Goal: Task Accomplishment & Management: Use online tool/utility

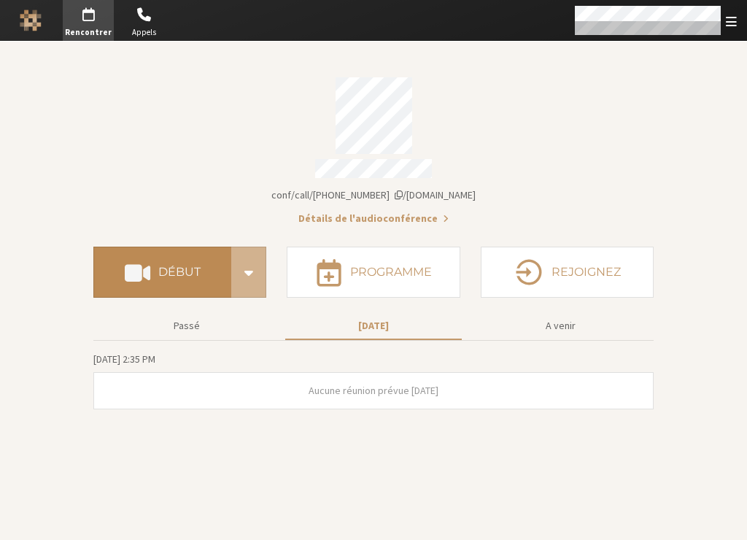
click at [177, 266] on h4 "Début" at bounding box center [179, 272] width 42 height 12
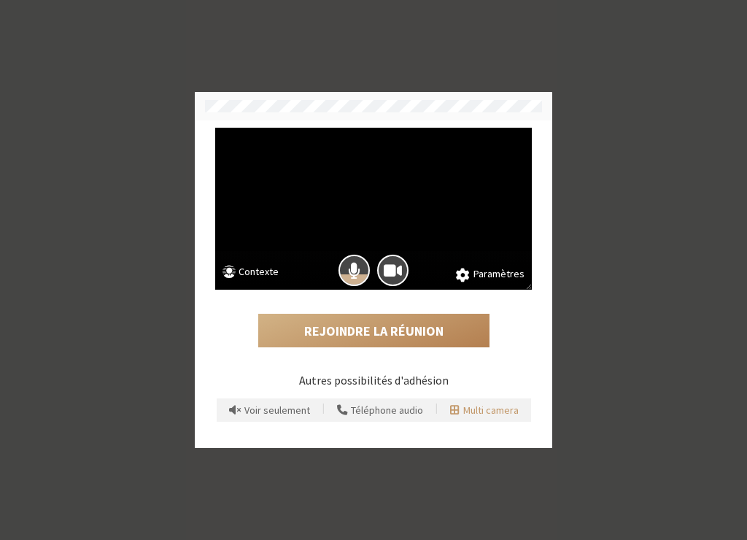
click at [477, 413] on span "Multi camera" at bounding box center [490, 410] width 55 height 11
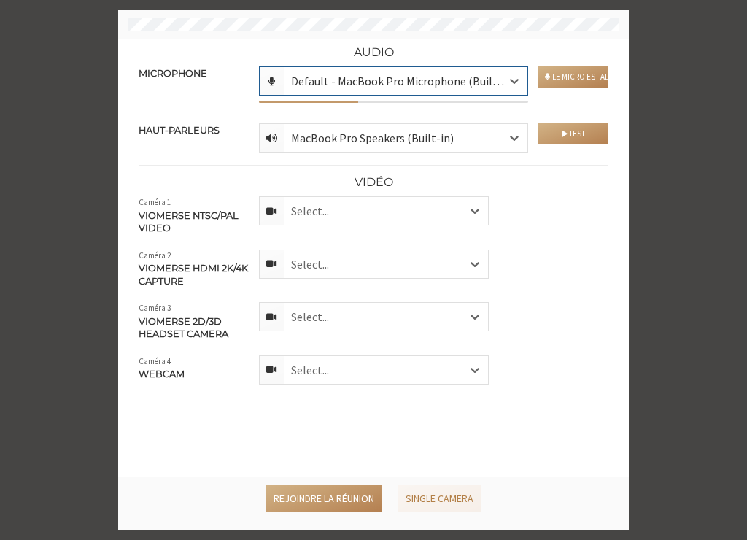
click at [336, 213] on div "Select..." at bounding box center [386, 211] width 204 height 28
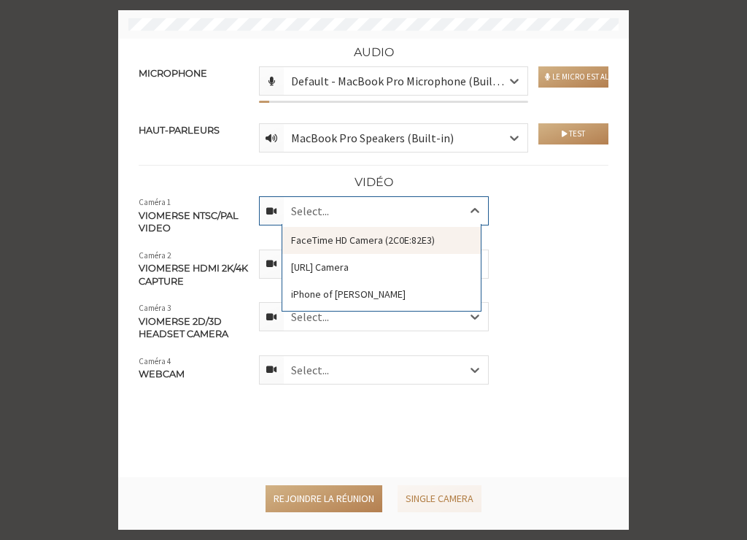
click at [436, 237] on div "FaceTime HD Camera (2C0E:82E3)" at bounding box center [381, 240] width 198 height 27
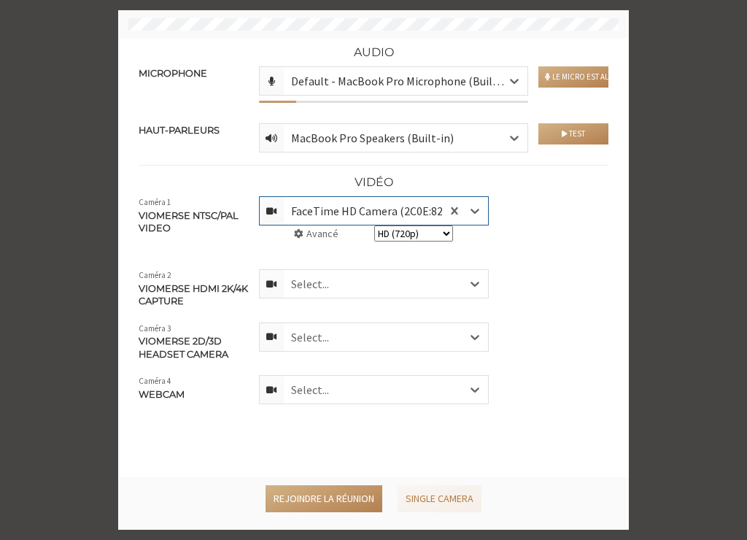
click at [417, 290] on div "Select..." at bounding box center [386, 284] width 204 height 28
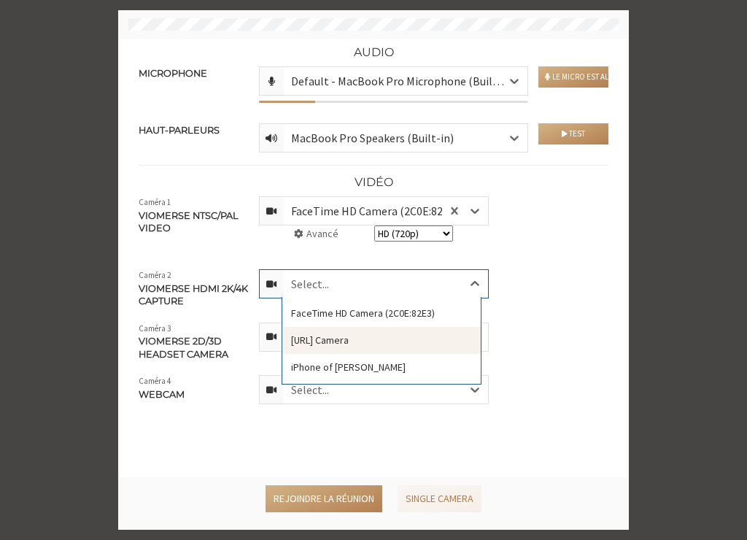
click at [390, 332] on div "VCam.ai Camera" at bounding box center [381, 340] width 198 height 27
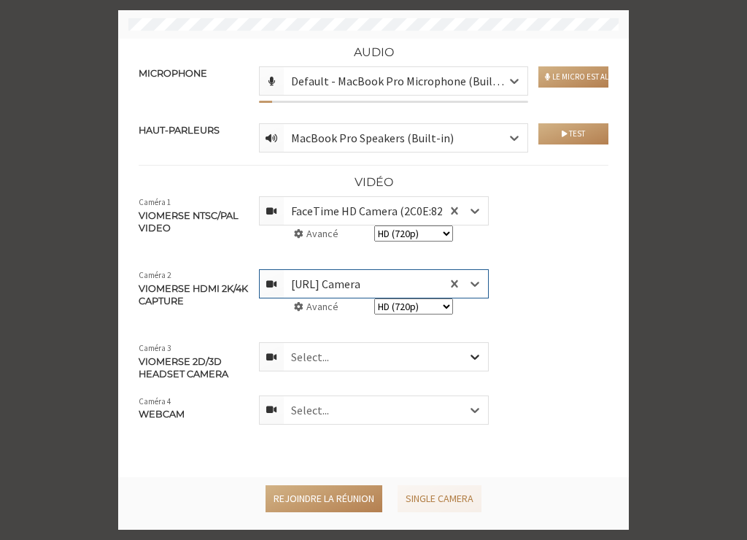
click at [462, 357] on div at bounding box center [475, 357] width 26 height 28
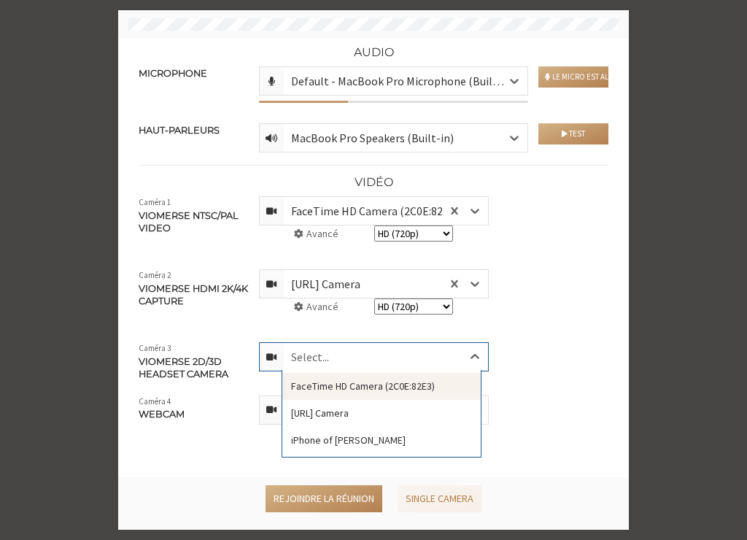
click at [528, 395] on div at bounding box center [554, 448] width 120 height 106
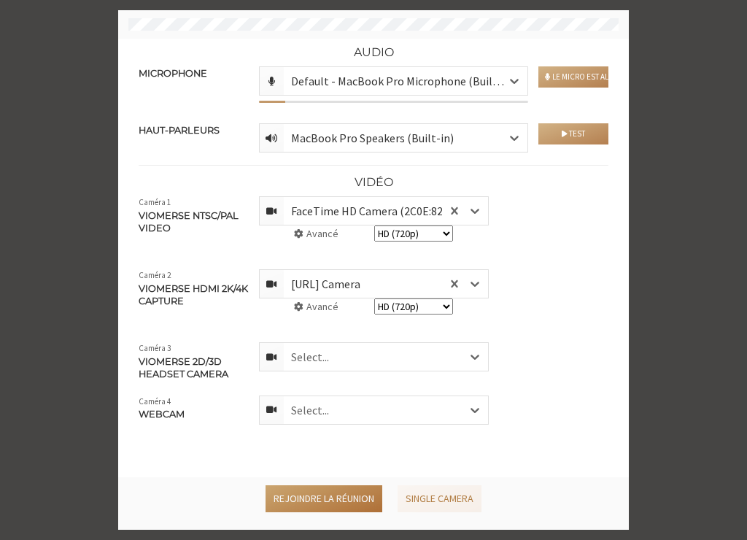
click at [317, 496] on button "Rejoindre la réunion" at bounding box center [324, 498] width 117 height 27
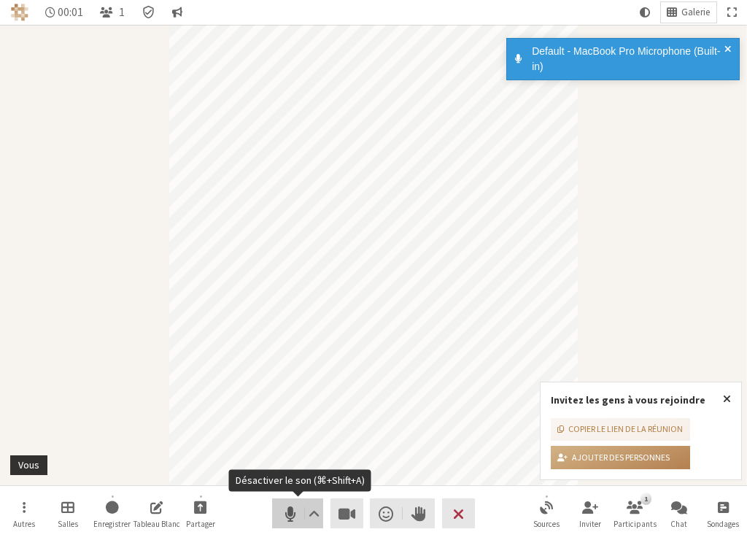
click at [283, 519] on span "Désactiver le son (⌘+Shift+A)" at bounding box center [289, 513] width 20 height 20
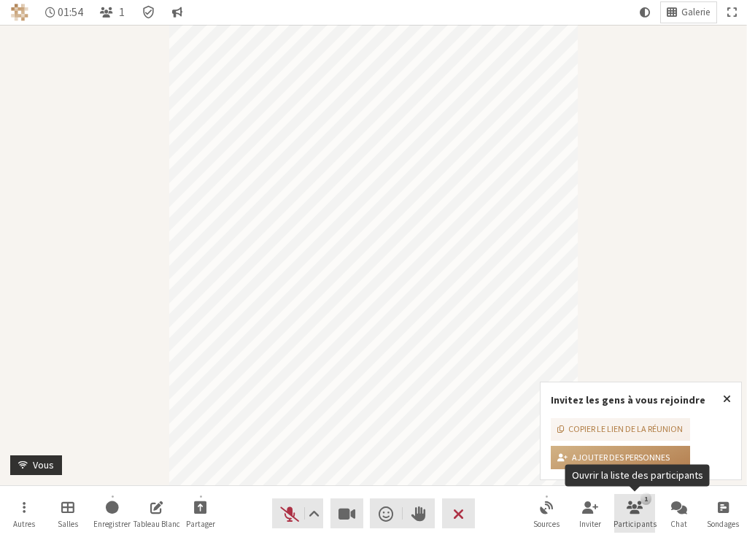
click at [634, 513] on span "Ouvrir la liste des participants" at bounding box center [635, 506] width 16 height 17
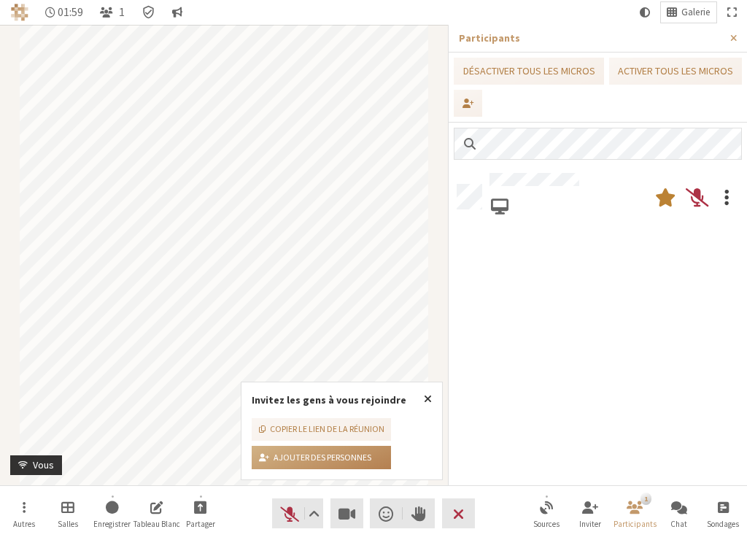
click at [724, 192] on span at bounding box center [726, 197] width 4 height 26
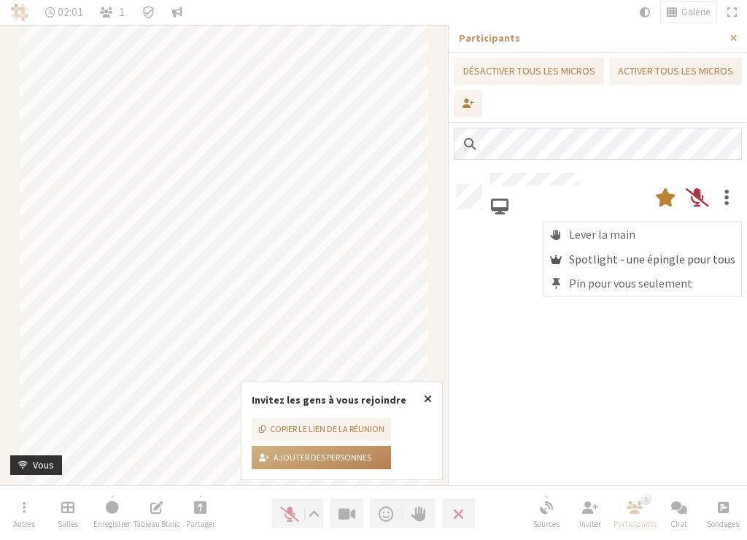
click at [633, 260] on span "Spotlight - une épingle pour tous" at bounding box center [652, 258] width 166 height 13
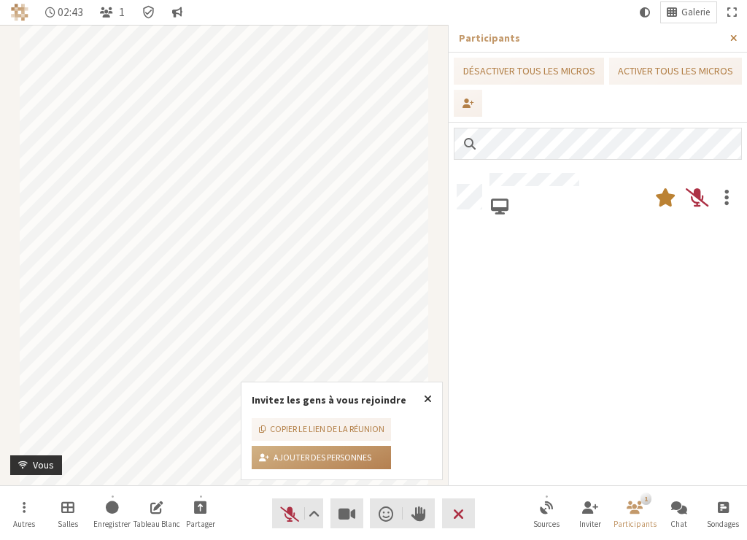
click at [734, 35] on span "Fermer la barre latérale" at bounding box center [733, 38] width 7 height 11
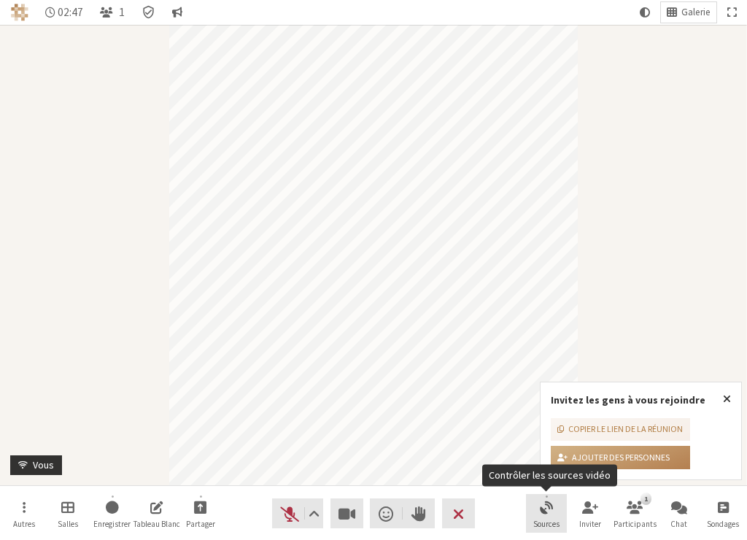
click at [549, 511] on span "Contrôler les sources vidéo" at bounding box center [546, 506] width 13 height 17
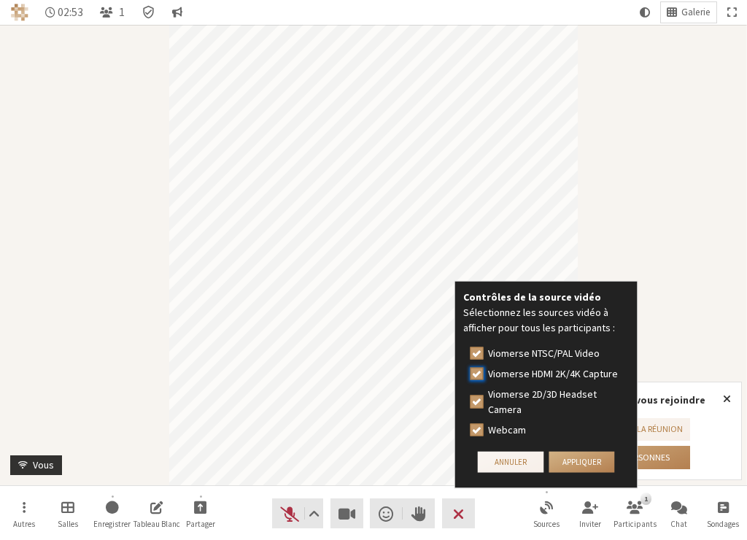
click at [479, 376] on input "Viomerse HDMI 2K/4K Capture" at bounding box center [477, 373] width 13 height 15
checkbox input "false"
click at [584, 465] on button "Appliquer" at bounding box center [582, 462] width 66 height 21
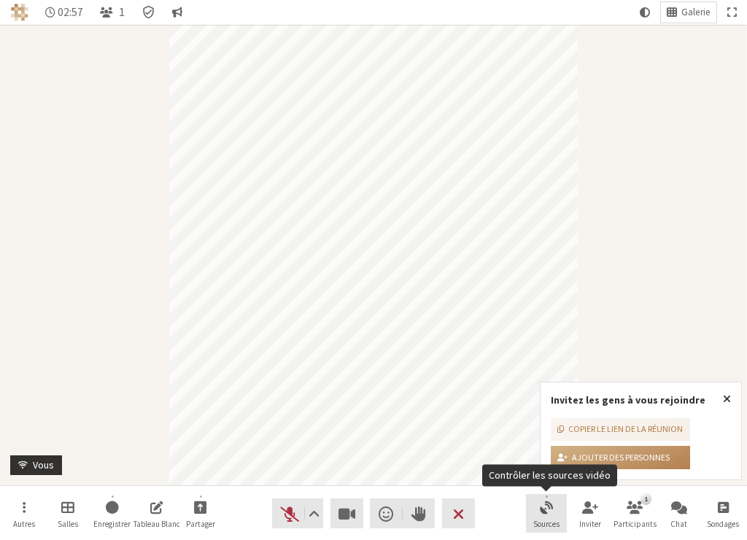
click at [552, 514] on span "Contrôler les sources vidéo" at bounding box center [546, 506] width 13 height 17
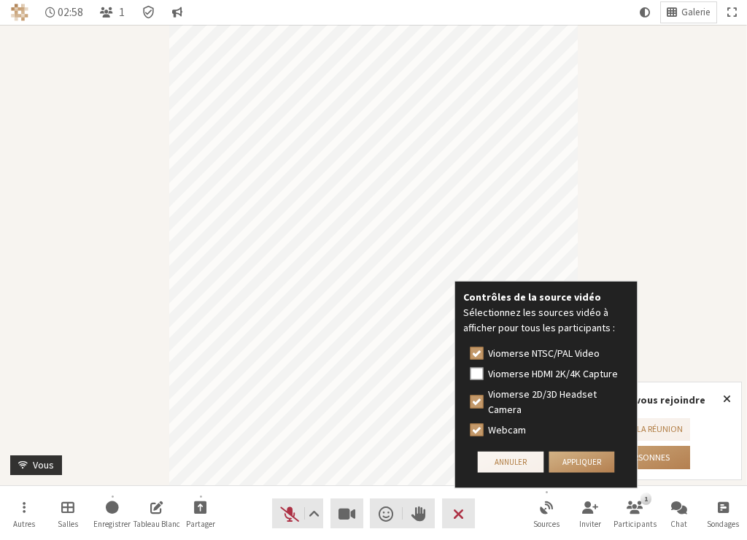
click at [484, 373] on div "Viomerse HDMI 2K/4K Capture" at bounding box center [547, 373] width 152 height 15
checkbox input "true"
click at [589, 465] on button "Appliquer" at bounding box center [582, 462] width 66 height 21
